Goal: Communication & Community: Answer question/provide support

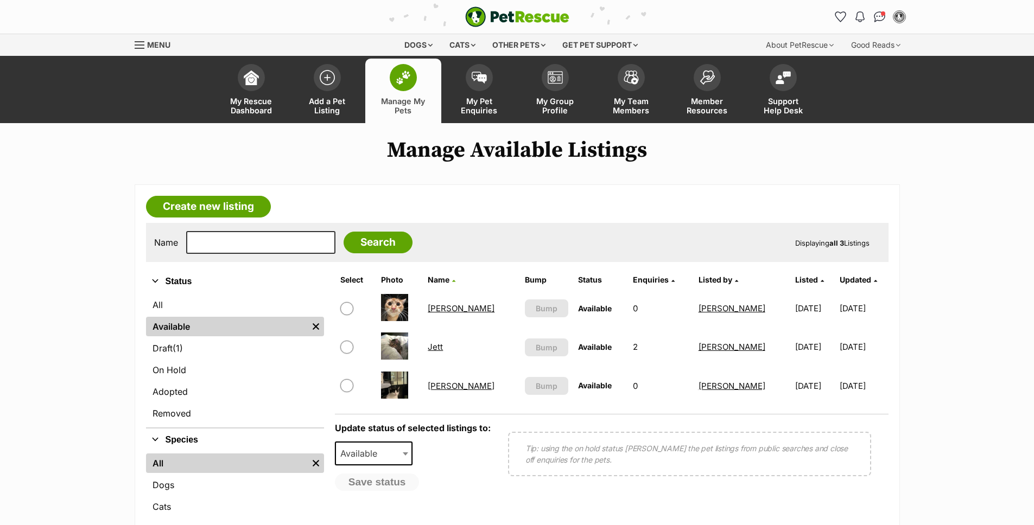
click at [490, 184] on article "Create new listing Name Search Displaying all 3 Listings Refine your search Sta…" at bounding box center [517, 386] width 765 height 405
click at [492, 71] on span at bounding box center [479, 74] width 27 height 27
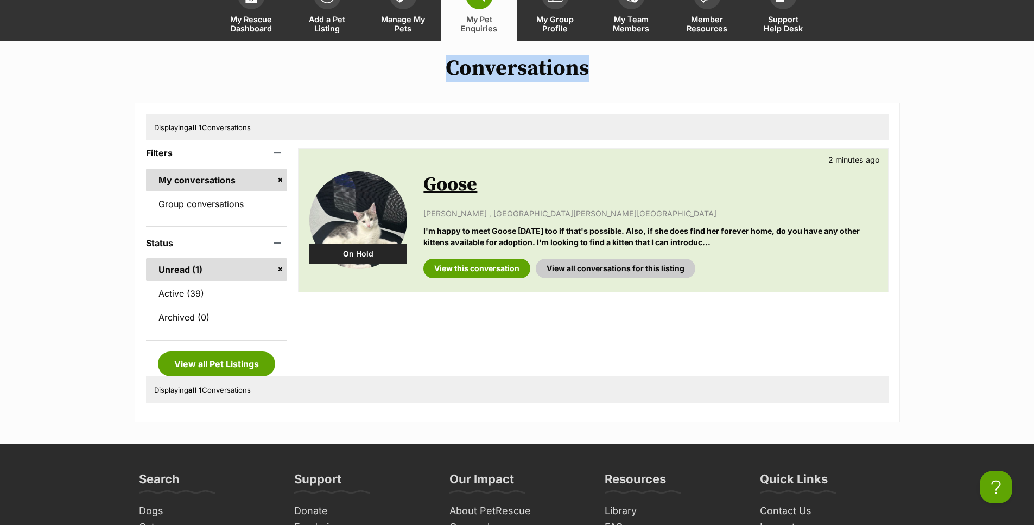
drag, startPoint x: 633, startPoint y: 75, endPoint x: 422, endPoint y: 61, distance: 212.1
click at [422, 61] on h1 "Conversations" at bounding box center [517, 68] width 1034 height 25
drag, startPoint x: 461, startPoint y: 60, endPoint x: 603, endPoint y: 61, distance: 141.6
click at [598, 61] on h1 "Conversations" at bounding box center [517, 68] width 1034 height 25
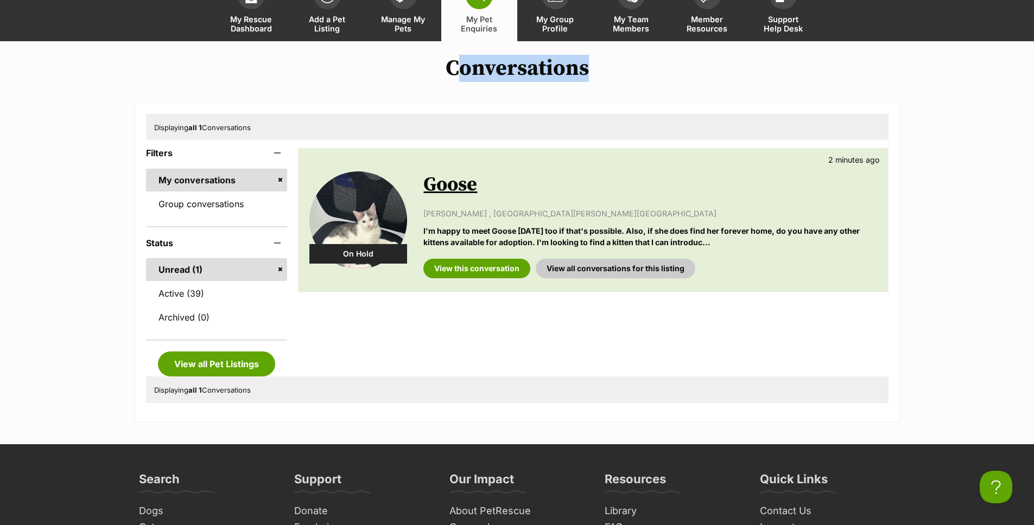
click at [607, 62] on h1 "Conversations" at bounding box center [517, 68] width 1034 height 25
drag, startPoint x: 598, startPoint y: 63, endPoint x: 423, endPoint y: 57, distance: 174.8
click at [423, 57] on h1 "Conversations" at bounding box center [517, 68] width 1034 height 25
click at [433, 56] on h1 "Conversations" at bounding box center [517, 68] width 1034 height 25
drag, startPoint x: 447, startPoint y: 60, endPoint x: 661, endPoint y: 75, distance: 214.9
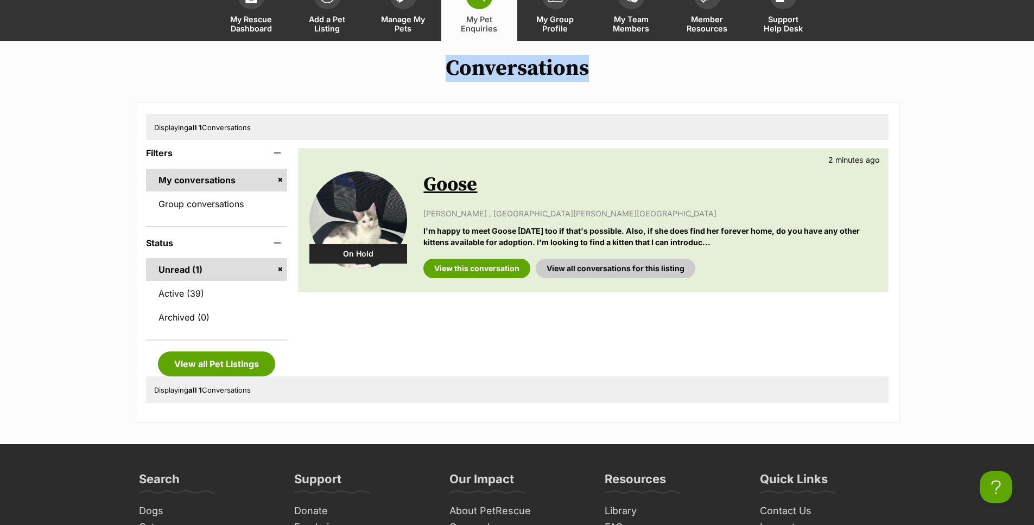
click at [661, 75] on h1 "Conversations" at bounding box center [517, 68] width 1034 height 25
click at [463, 187] on link "Goose" at bounding box center [450, 185] width 54 height 24
click at [461, 183] on link "Goose" at bounding box center [450, 185] width 54 height 24
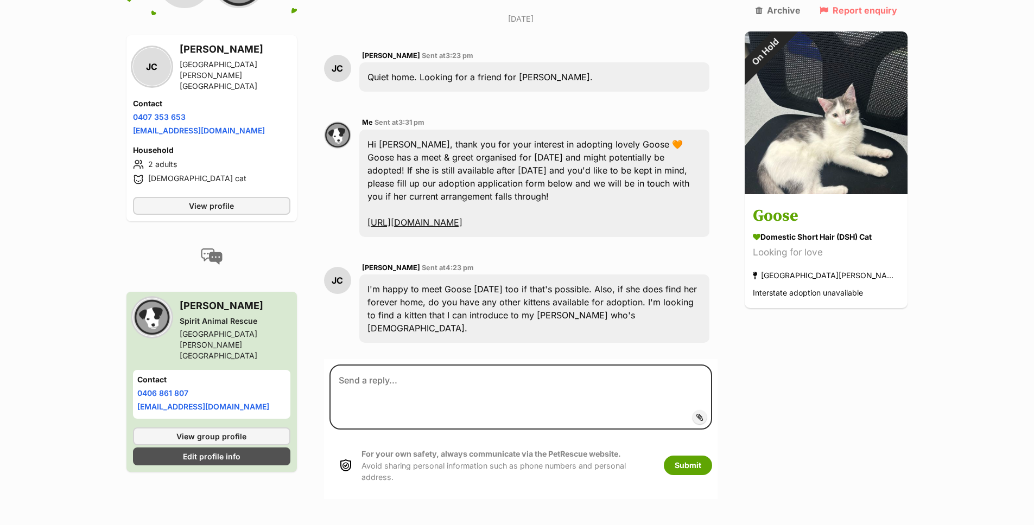
scroll to position [289, 0]
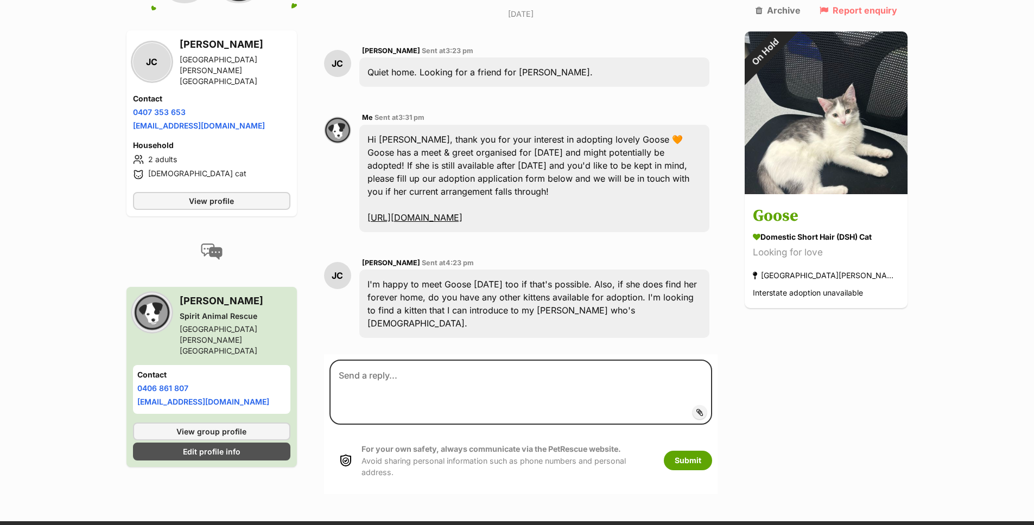
click at [629, 279] on div "I'm happy to meet Goose [DATE] too if that's possible. Also, if she does find h…" at bounding box center [534, 304] width 350 height 68
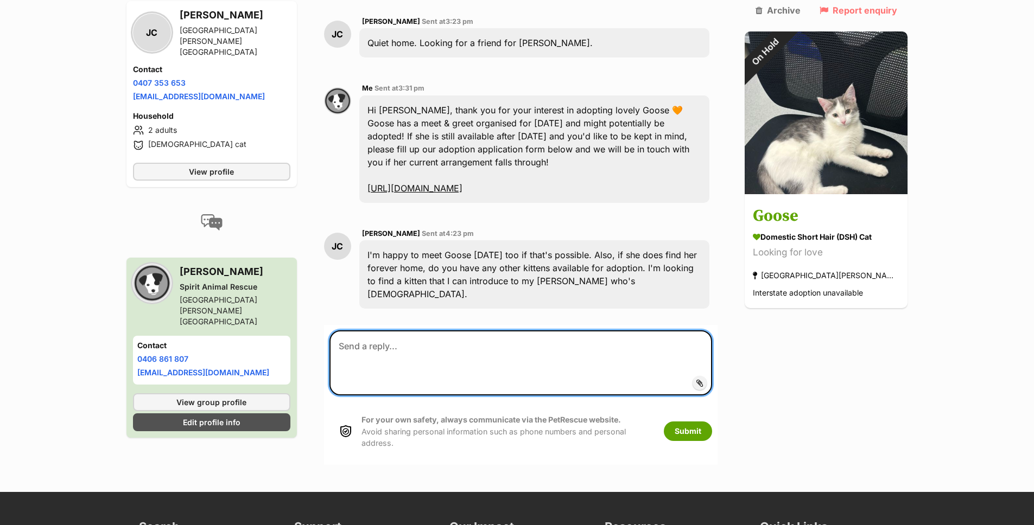
click at [517, 330] on textarea at bounding box center [520, 362] width 383 height 65
type textarea "h"
drag, startPoint x: 721, startPoint y: 314, endPoint x: 706, endPoint y: 313, distance: 14.7
type textarea "hey Josephine, the meet & greet was successful and Goose has been adopted!"
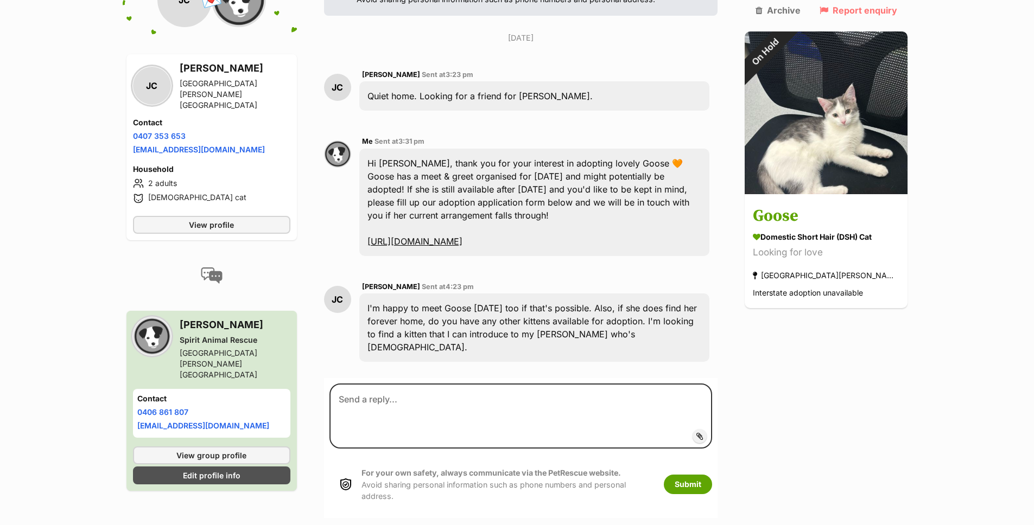
scroll to position [289, 0]
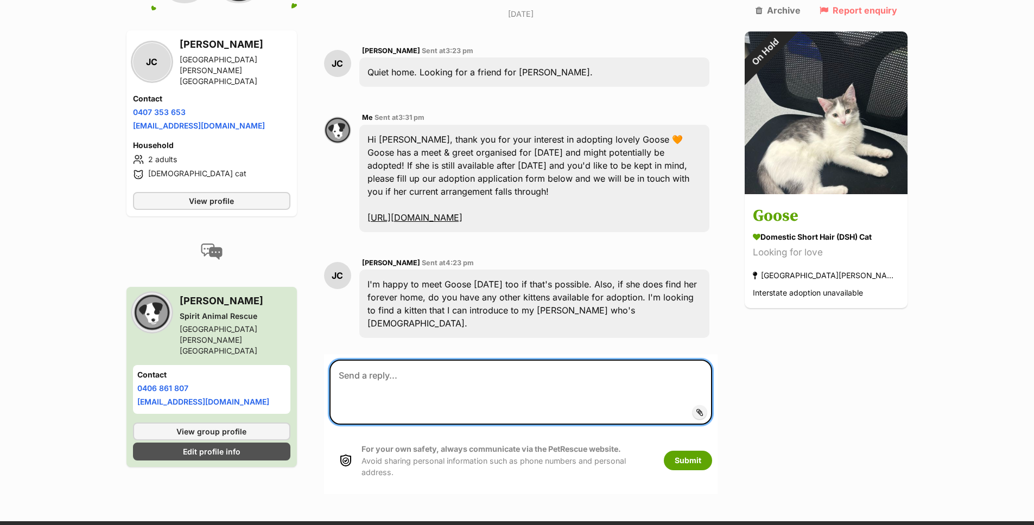
click at [605, 360] on textarea at bounding box center [520, 392] width 383 height 65
click at [352, 360] on textarea "hey [PERSON_NAME]," at bounding box center [520, 392] width 383 height 65
click at [386, 360] on textarea "hey [PERSON_NAME]," at bounding box center [520, 392] width 383 height 65
click at [386, 360] on textarea "hey Josephine," at bounding box center [520, 392] width 383 height 65
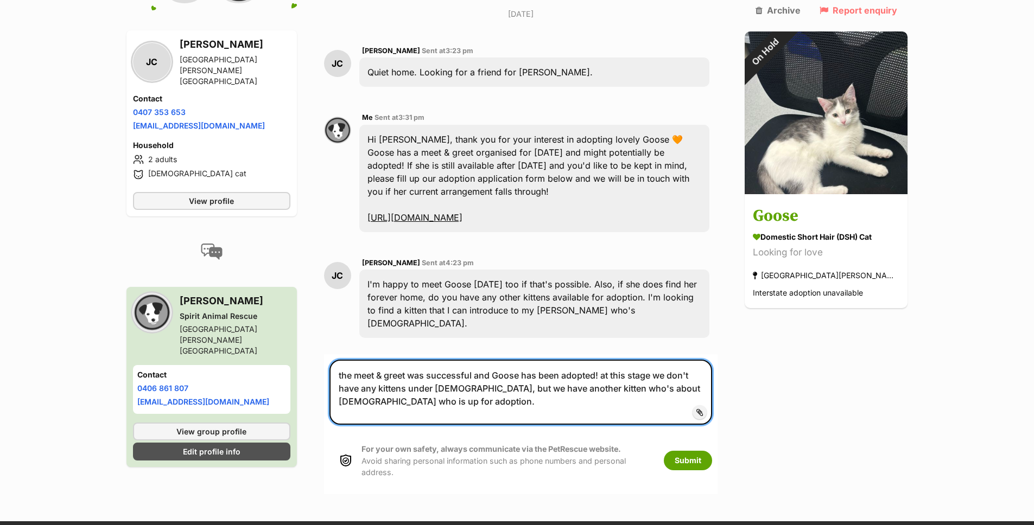
click at [706, 360] on textarea "the meet & greet was successful and Goose has been adopted! at this stage we do…" at bounding box center [520, 392] width 383 height 65
click at [575, 360] on textarea "the meet & greet was successful and Goose has been adopted! at this stage we do…" at bounding box center [520, 392] width 383 height 65
click at [588, 360] on textarea "the meet & greet was successful and Goose has been adopted! at this stage we do…" at bounding box center [520, 392] width 383 height 65
click at [510, 360] on textarea "the meet & greet was successful and Goose has been adopted! at this stage we do…" at bounding box center [520, 392] width 383 height 65
click at [511, 361] on textarea "the meet & greet was successful and Goose has been adopted! at this stage we do…" at bounding box center [520, 392] width 383 height 65
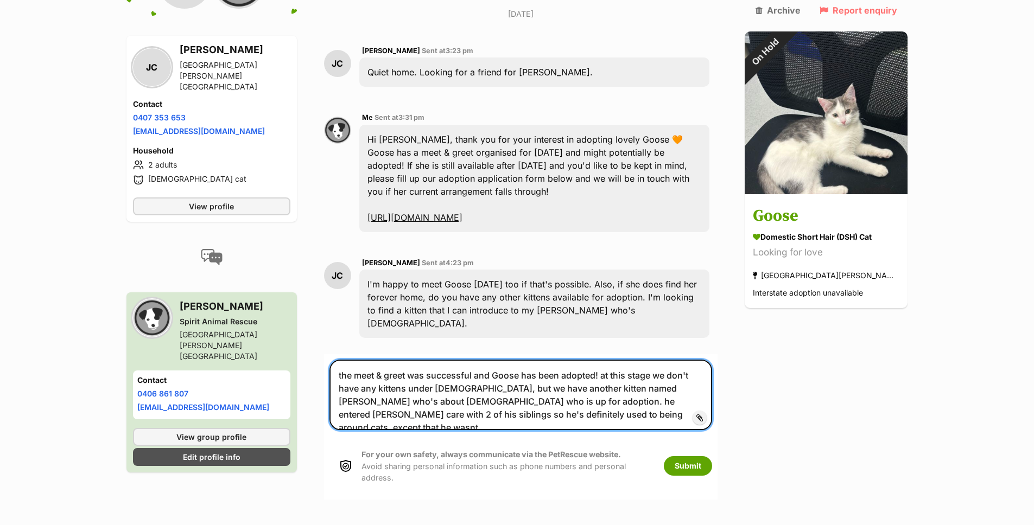
click at [620, 360] on textarea "the meet & greet was successful and Goose has been adopted! at this stage we do…" at bounding box center [520, 395] width 383 height 71
click at [602, 376] on textarea "the meet & greet was successful and Goose has been adopted! at this stage we do…" at bounding box center [520, 395] width 383 height 71
click at [600, 368] on textarea "the meet & greet was successful and Goose has been adopted! at this stage we do…" at bounding box center [520, 395] width 383 height 71
drag, startPoint x: 599, startPoint y: 379, endPoint x: 500, endPoint y: 378, distance: 98.8
click at [500, 378] on textarea "the meet & greet was successful and Goose has been adopted! at this stage we do…" at bounding box center [520, 395] width 383 height 71
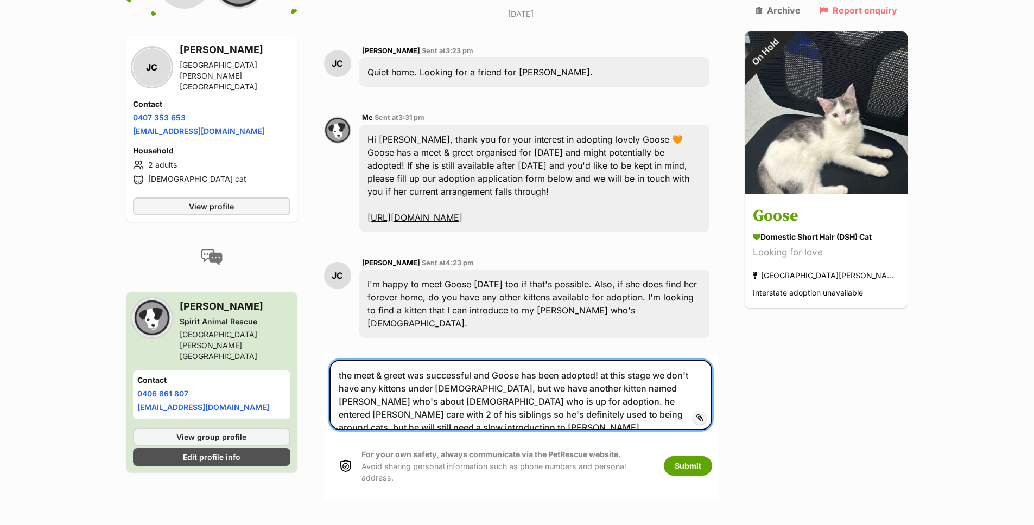
click at [620, 360] on textarea "the meet & greet was successful and Goose has been adopted! at this stage we do…" at bounding box center [520, 395] width 383 height 71
click at [540, 360] on textarea "the meet & greet was successful and Goose has been adopted! at this stage we do…" at bounding box center [520, 395] width 383 height 71
click at [521, 360] on textarea "the meet & greet was successful and Goose has been adopted! at this stage we do…" at bounding box center [520, 395] width 383 height 71
click at [626, 360] on textarea "the meet & greet was successful and Goose has been adopted! at this stage we do…" at bounding box center [520, 395] width 383 height 71
click at [613, 360] on textarea "the meet & greet was successful and Goose has been adopted! at this stage we do…" at bounding box center [520, 395] width 383 height 71
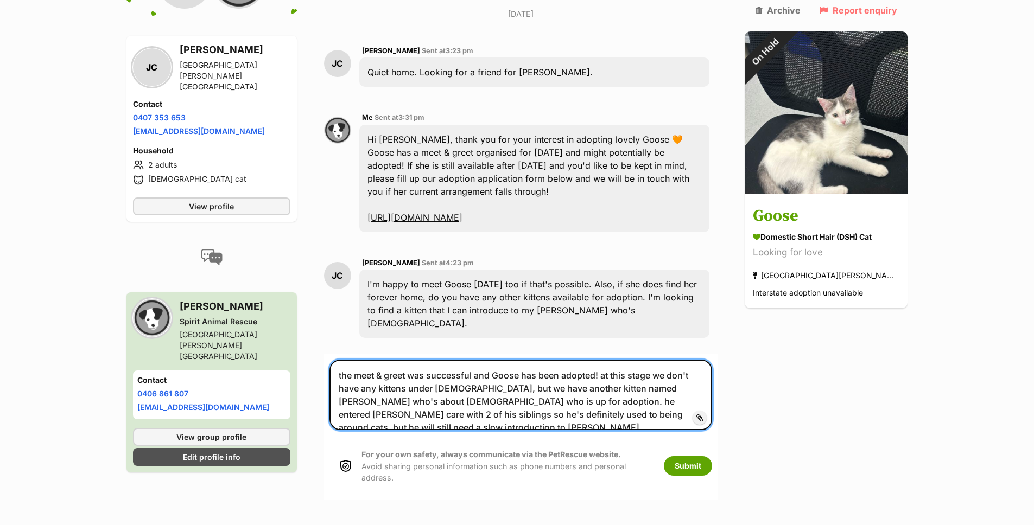
click at [582, 365] on textarea "the meet & greet was successful and Goose has been adopted! at this stage we do…" at bounding box center [520, 395] width 383 height 71
click at [635, 372] on textarea "the meet & greet was successful and Goose has been adopted! at this stage we do…" at bounding box center [520, 395] width 383 height 71
click at [673, 372] on textarea "the meet & greet was successful and Goose has been adopted! at this stage we do…" at bounding box center [520, 395] width 383 height 71
click at [702, 372] on textarea "the meet & greet was successful and Goose has been adopted! at this stage we do…" at bounding box center [520, 395] width 383 height 71
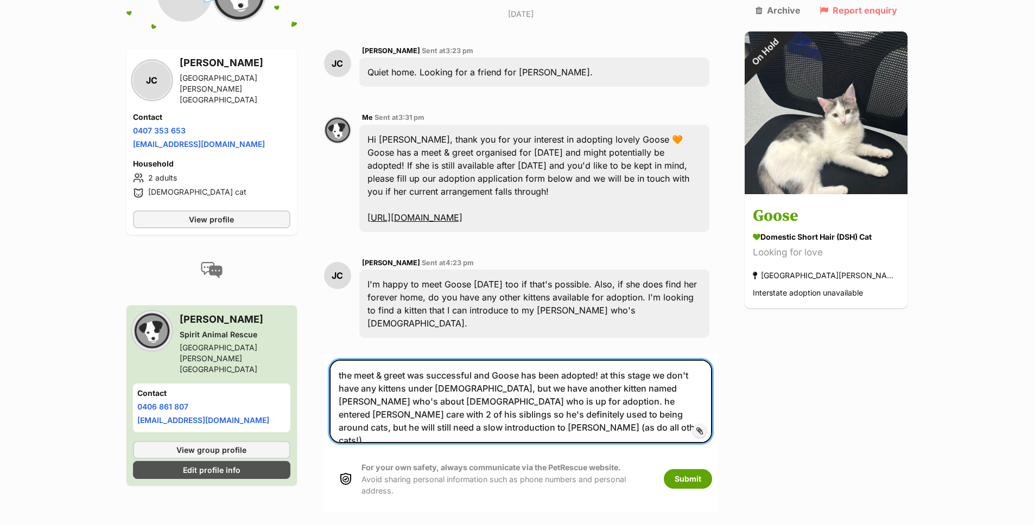
click at [712, 375] on textarea "the meet & greet was successful and Goose has been adopted! at this stage we do…" at bounding box center [520, 402] width 383 height 84
click at [711, 374] on textarea "the meet & greet was successful and Goose has been adopted! at this stage we do…" at bounding box center [520, 402] width 383 height 84
click at [346, 390] on textarea "the meet & greet was successful and Goose has been adopted! at this stage we do…" at bounding box center [520, 402] width 383 height 84
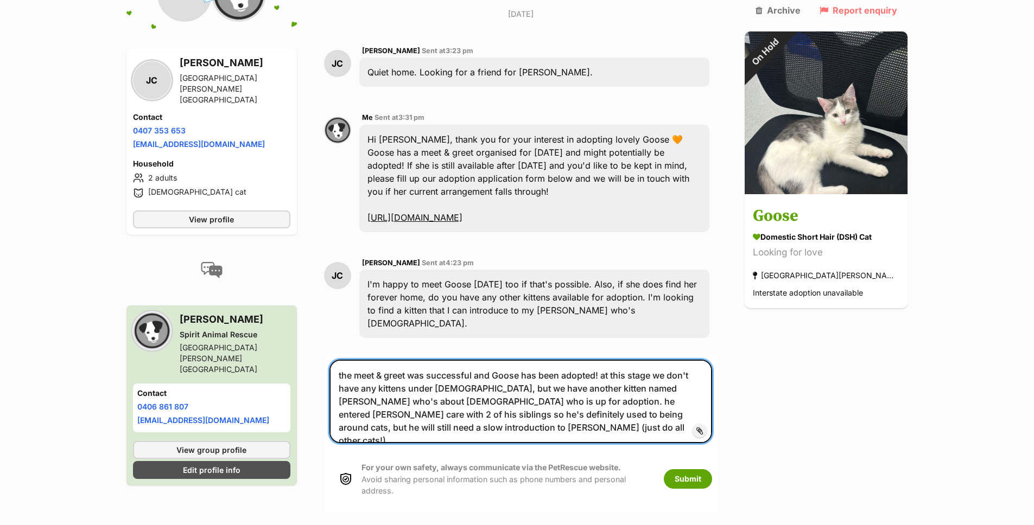
click at [346, 390] on textarea "the meet & greet was successful and Goose has been adopted! at this stage we do…" at bounding box center [520, 402] width 383 height 84
click at [468, 376] on textarea "the meet & greet was successful and Goose has been adopted! at this stage we do…" at bounding box center [520, 402] width 383 height 84
click at [468, 385] on textarea "the meet & greet was successful and Goose has been adopted! at this stage we do…" at bounding box center [520, 402] width 383 height 84
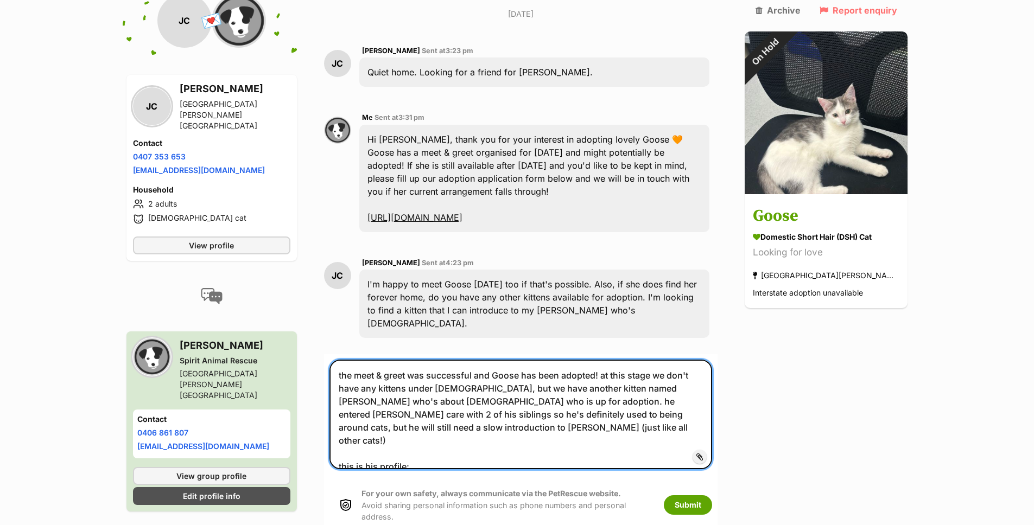
paste textarea "https://www.petrescue.com.au/listings/1123521"
click at [483, 360] on textarea "the meet & greet was successful and Goose has been adopted! at this stage we do…" at bounding box center [520, 415] width 383 height 110
click at [555, 360] on textarea "the meet & greet was successful and Goose has been adopted! at this stage we do…" at bounding box center [520, 415] width 383 height 110
click at [602, 387] on textarea "the meet & greet was successful and Goose has been adopted! at this stage we do…" at bounding box center [520, 415] width 383 height 110
click at [647, 360] on textarea "the meet & greet was successful and Goose has been adopted! at this stage we do…" at bounding box center [520, 415] width 383 height 110
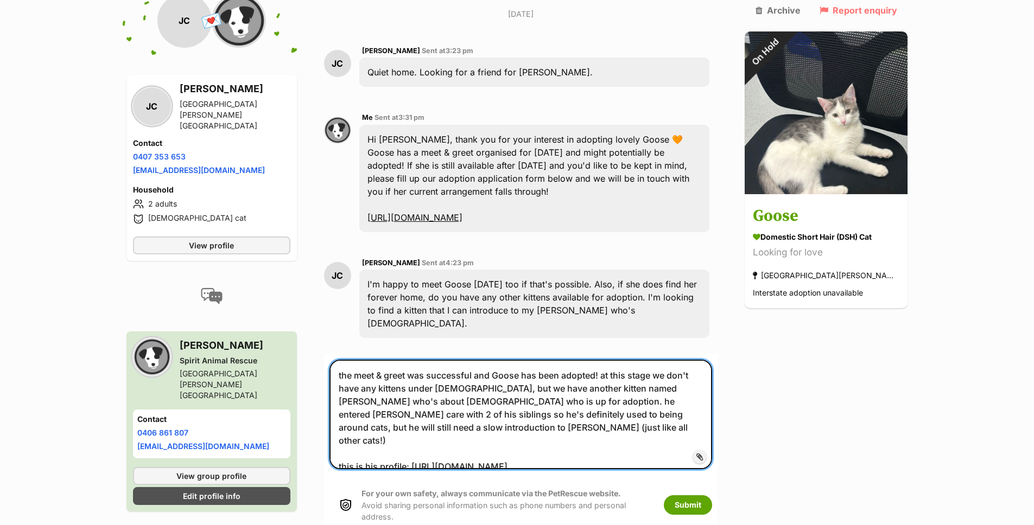
click at [649, 393] on textarea "the meet & greet was successful and Goose has been adopted! at this stage we do…" at bounding box center [520, 415] width 383 height 110
click at [613, 377] on textarea "the meet & greet was successful and Goose has been adopted! at this stage we do…" at bounding box center [520, 415] width 383 height 110
click at [620, 360] on textarea "the meet & greet was successful and Goose has been adopted! at this stage we do…" at bounding box center [520, 415] width 383 height 110
click at [590, 387] on textarea "the meet & greet was successful and Goose has been adopted! at this stage we do…" at bounding box center [520, 415] width 383 height 110
type textarea "the meet & greet was successful and Goose has been adopted! at this stage we do…"
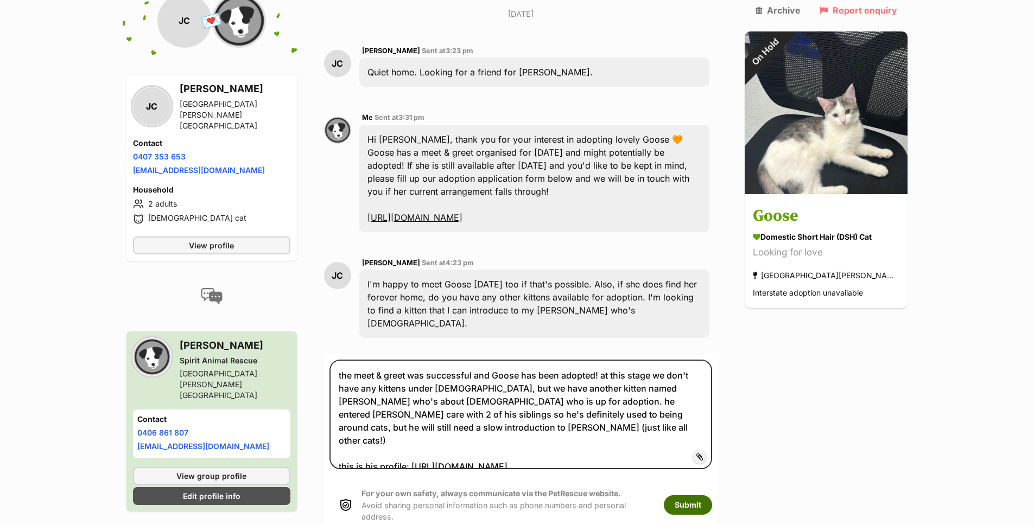
click at [709, 495] on button "Submit" at bounding box center [688, 505] width 48 height 20
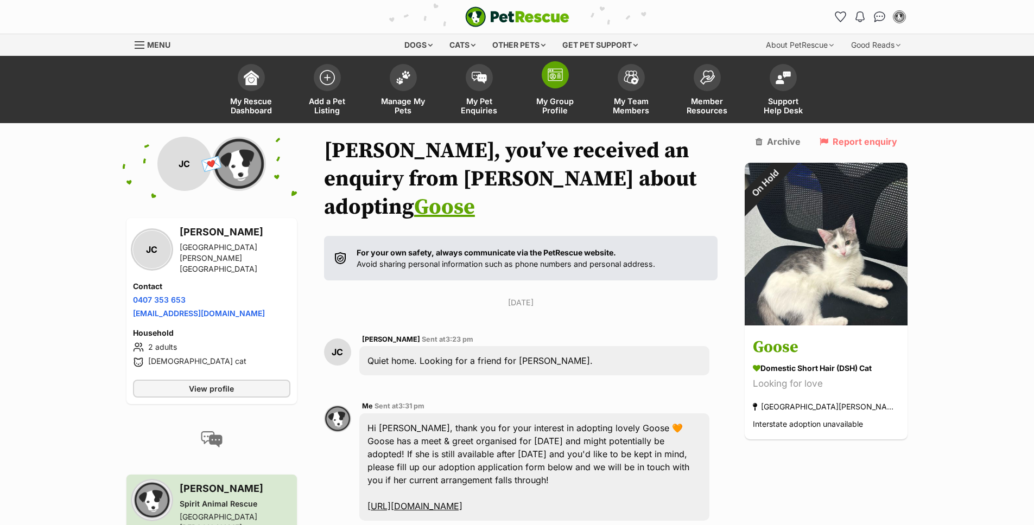
click at [541, 78] on span at bounding box center [554, 74] width 27 height 27
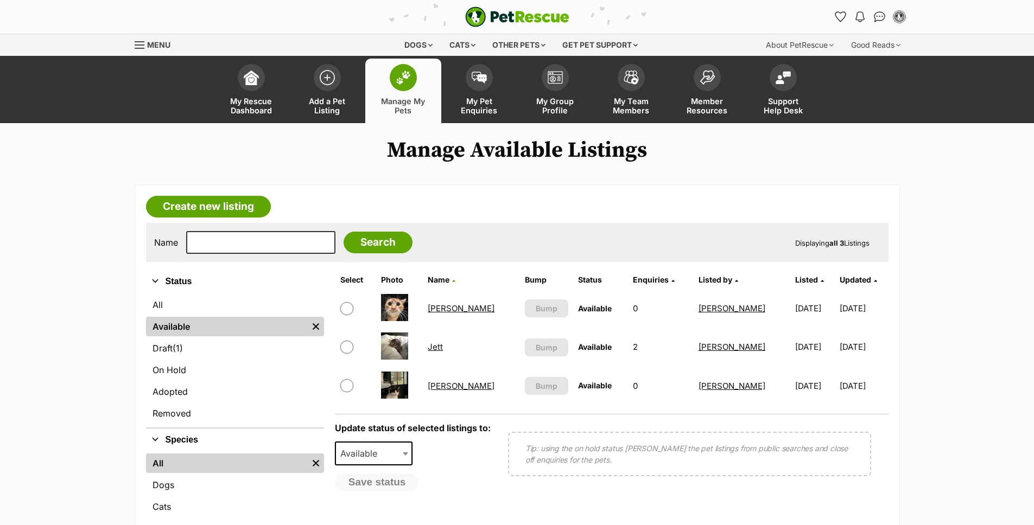
click at [443, 345] on link "Jett" at bounding box center [435, 347] width 15 height 10
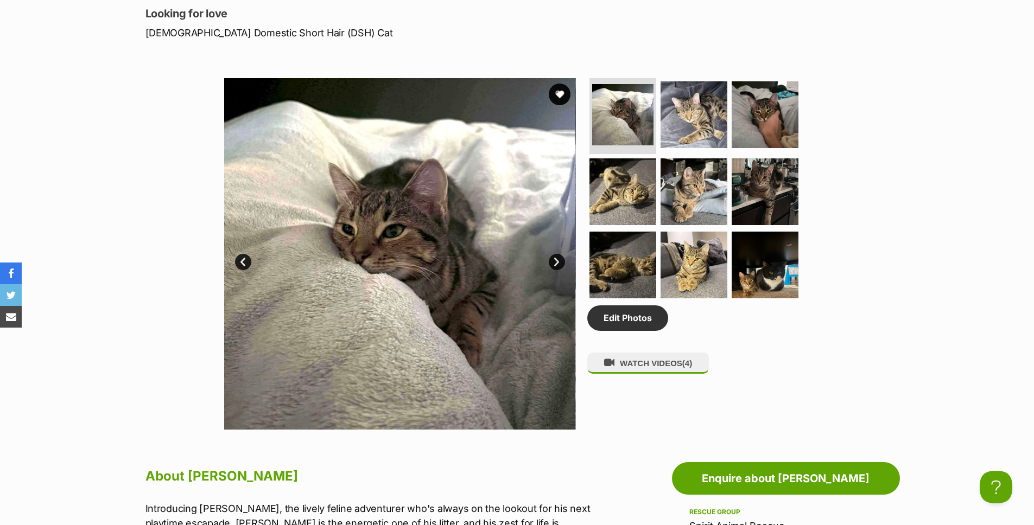
scroll to position [607, 0]
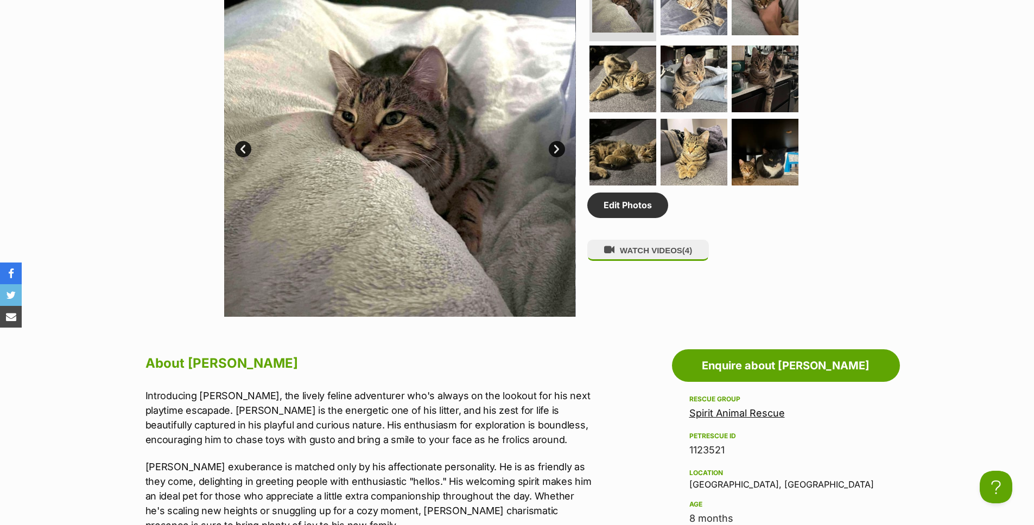
click at [849, 149] on div "Available 1 of 9 images 1 of 9 images 1 of 9 images 1 of 9 images 1 of 9 images…" at bounding box center [517, 133] width 1034 height 368
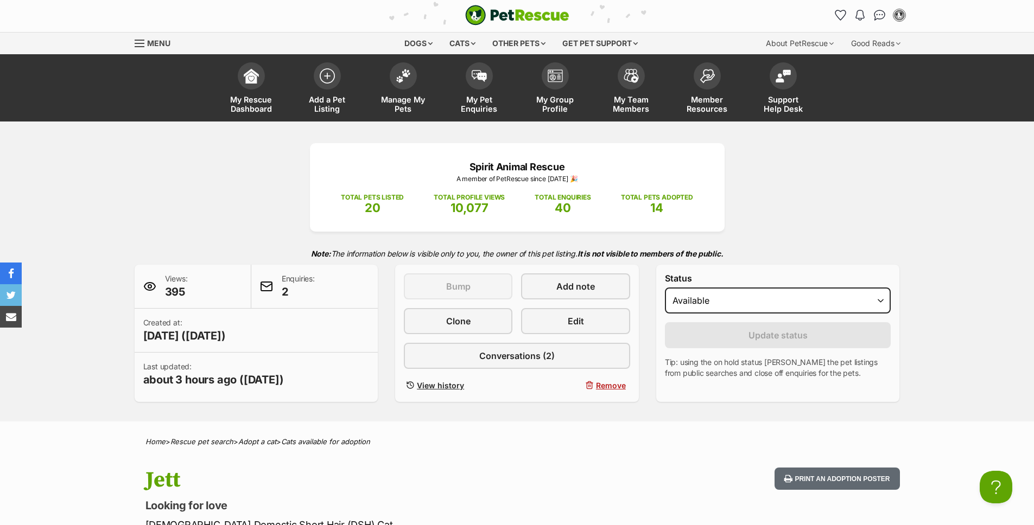
scroll to position [0, 0]
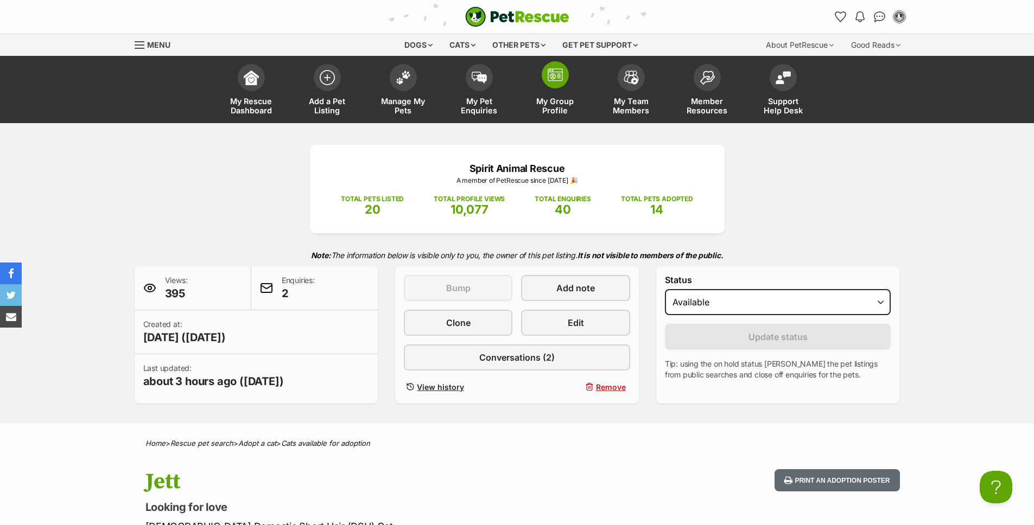
click at [547, 88] on link "My Group Profile" at bounding box center [555, 91] width 76 height 65
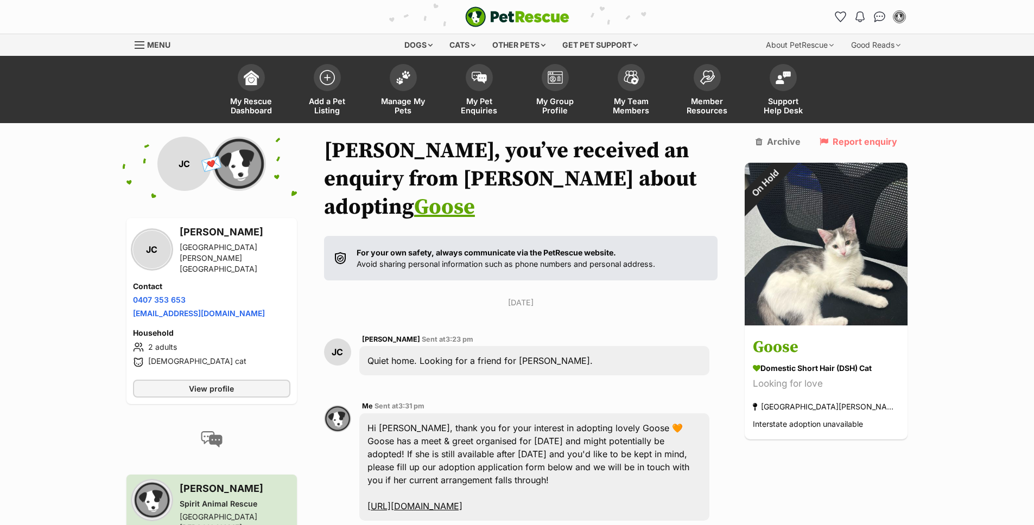
click at [603, 444] on div "Hi [PERSON_NAME], thank you for your interest in adopting lovely Goose 🧡 Goose …" at bounding box center [534, 466] width 350 height 107
click at [244, 91] on link "My Rescue Dashboard" at bounding box center [251, 91] width 76 height 65
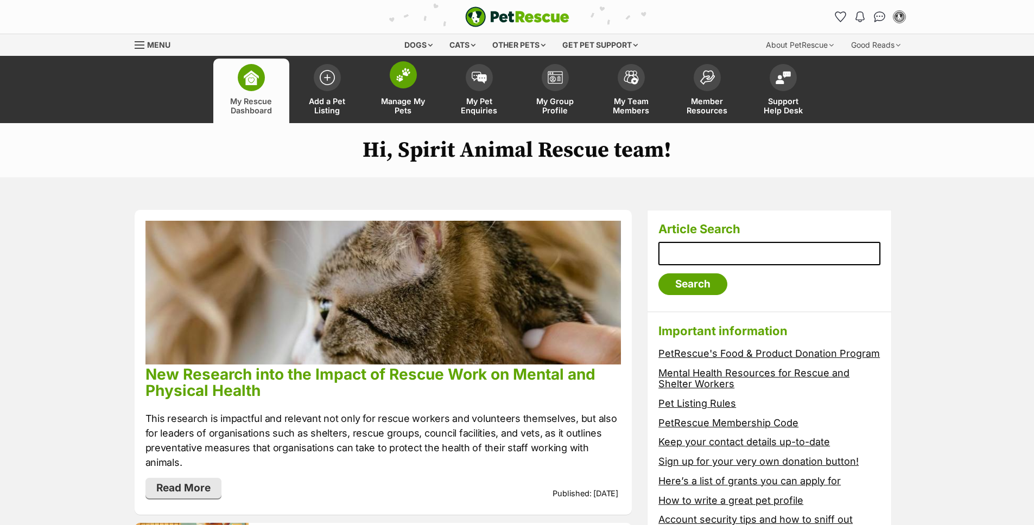
click at [404, 81] on img at bounding box center [403, 75] width 15 height 14
